Goal: Information Seeking & Learning: Learn about a topic

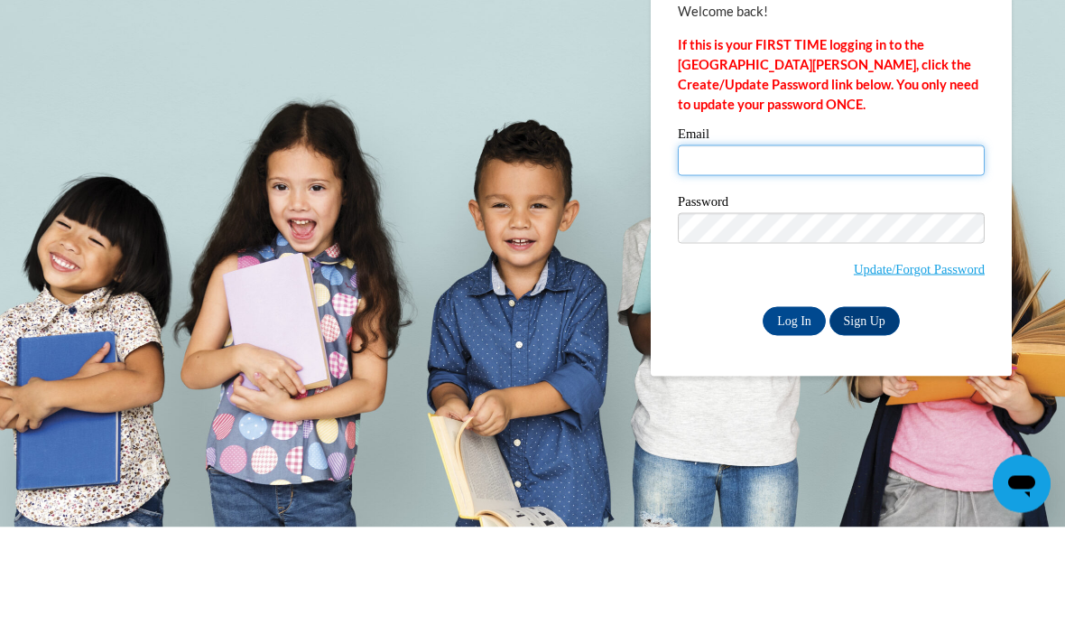
type input "ajohnson44@daltonstate.edu"
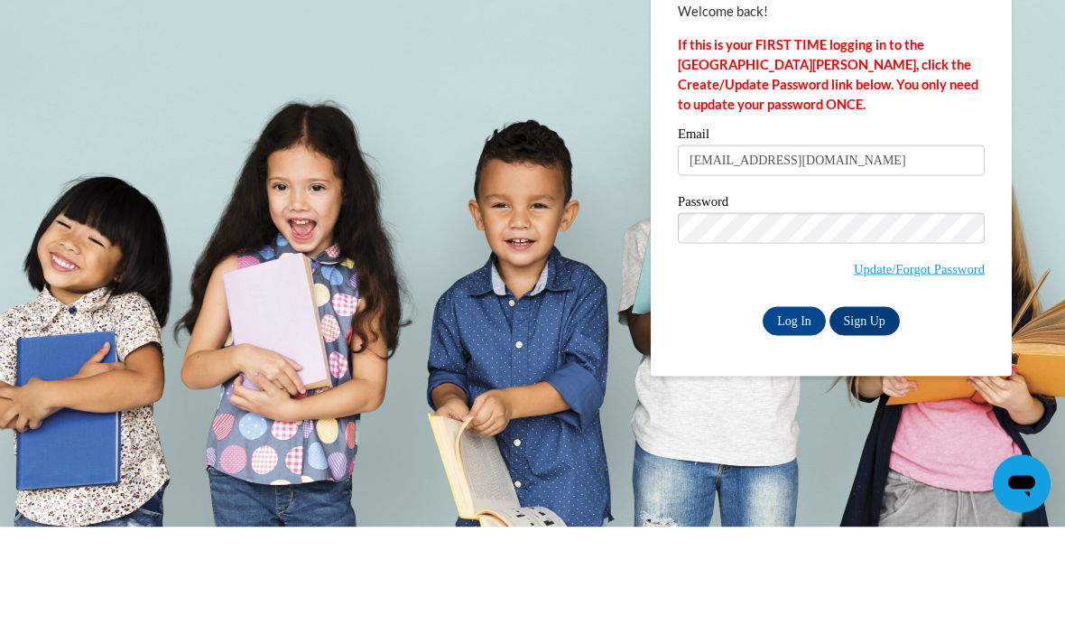
click at [794, 423] on input "Log In" at bounding box center [794, 437] width 63 height 29
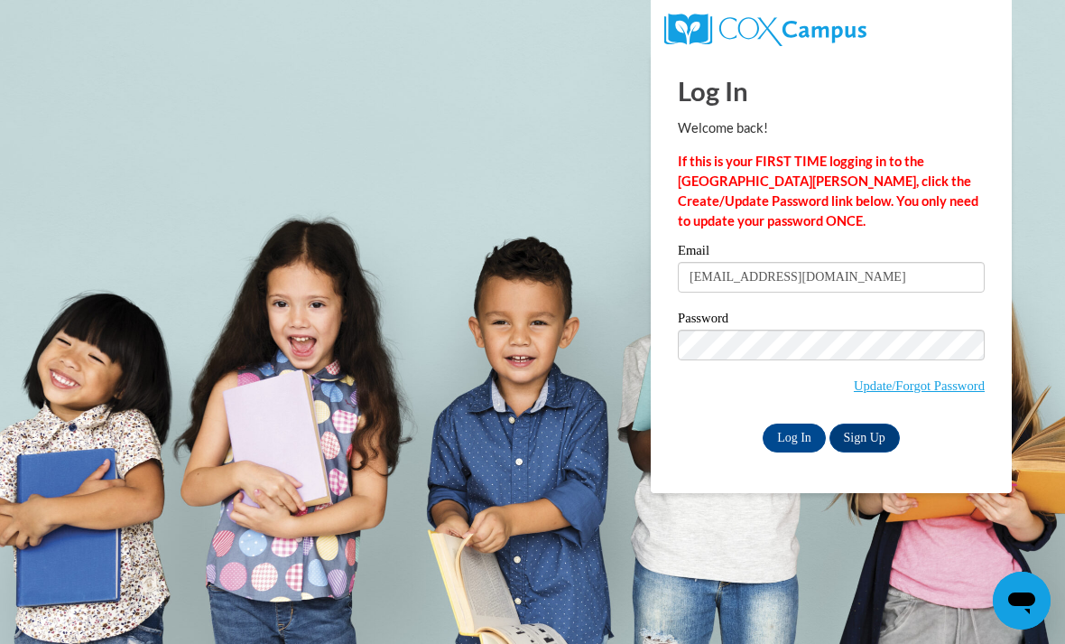
click at [803, 441] on input "Log In" at bounding box center [794, 437] width 63 height 29
click at [786, 446] on input "Log In" at bounding box center [794, 437] width 63 height 29
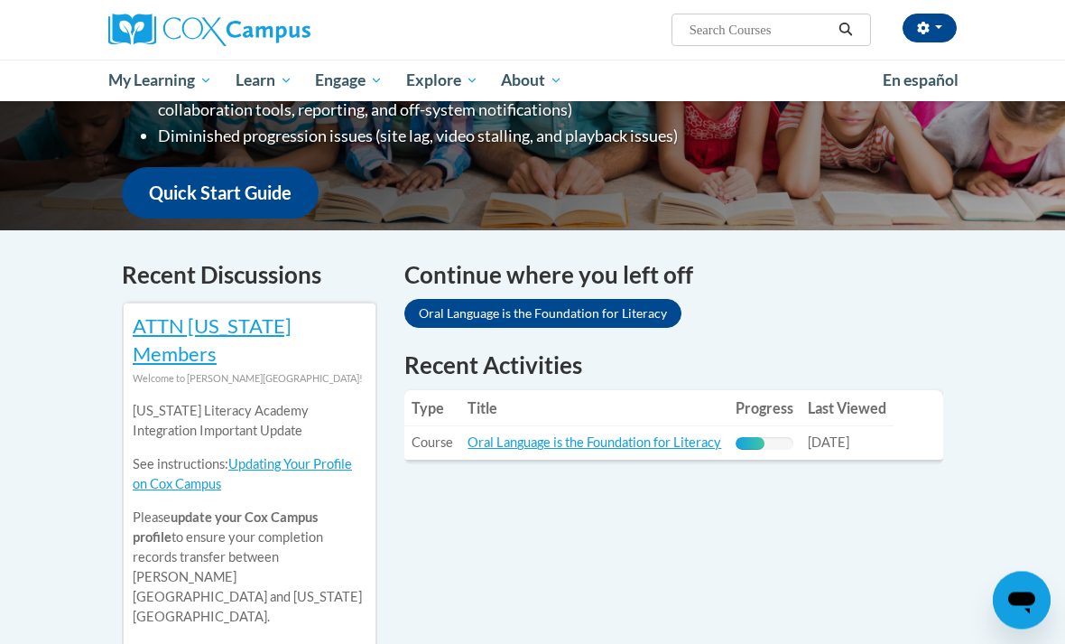
scroll to position [429, 0]
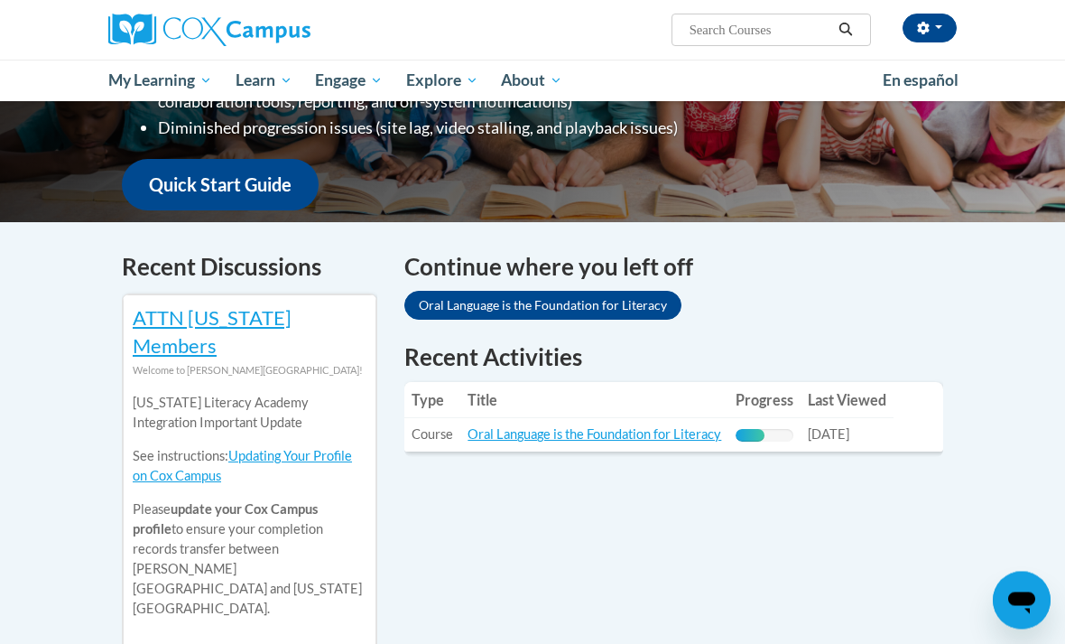
click at [671, 436] on link "Oral Language is the Foundation for Literacy" at bounding box center [595, 434] width 254 height 15
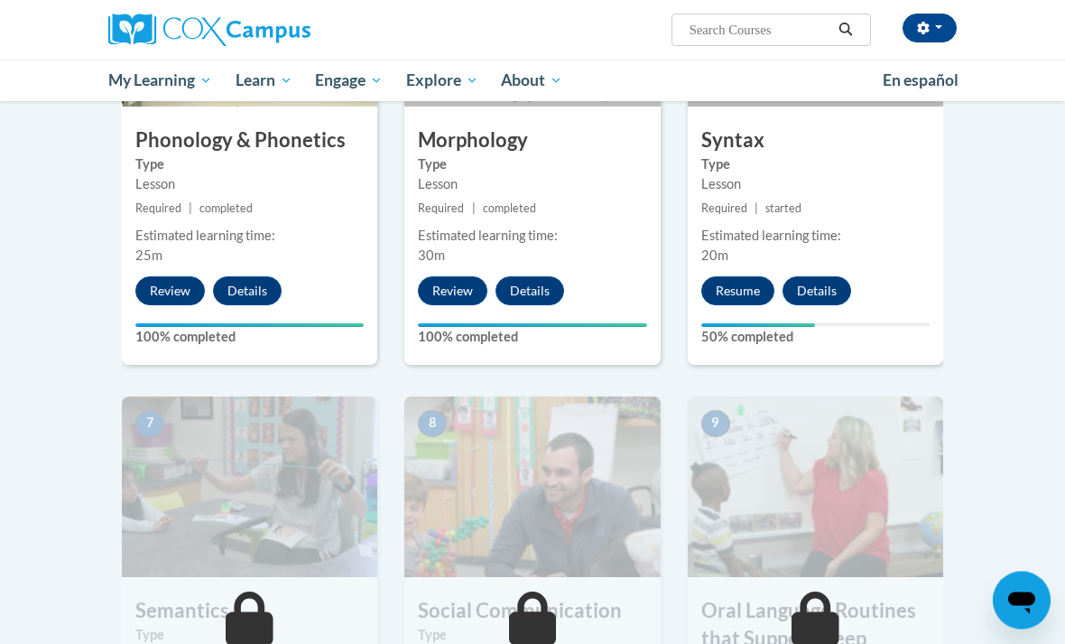
scroll to position [1114, 0]
click at [755, 290] on button "Resume" at bounding box center [737, 290] width 73 height 29
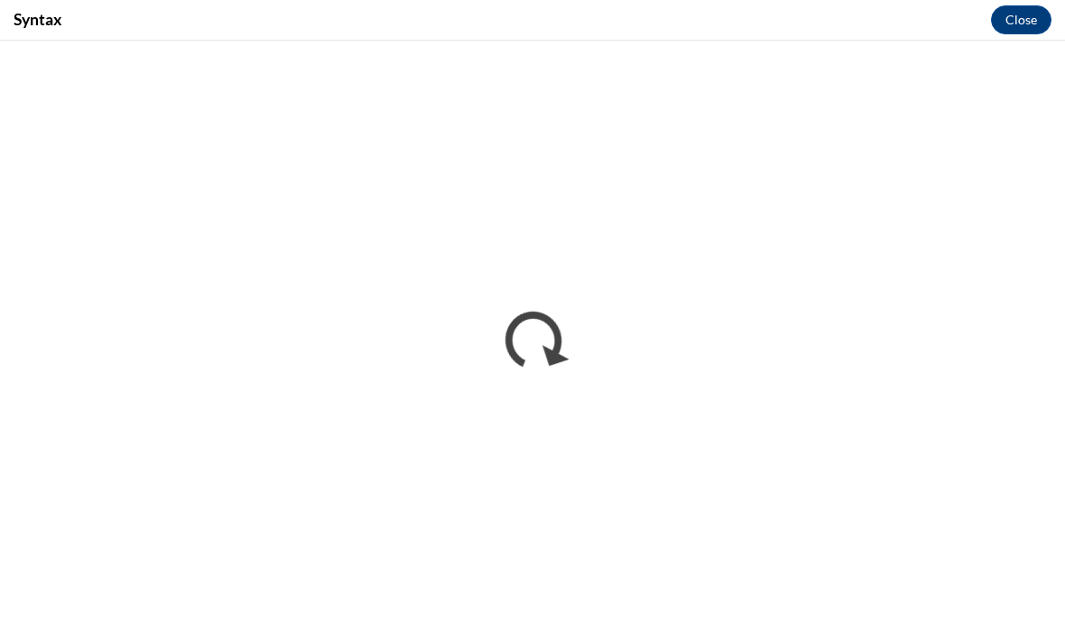
scroll to position [0, 0]
